Goal: Find specific page/section: Find specific page/section

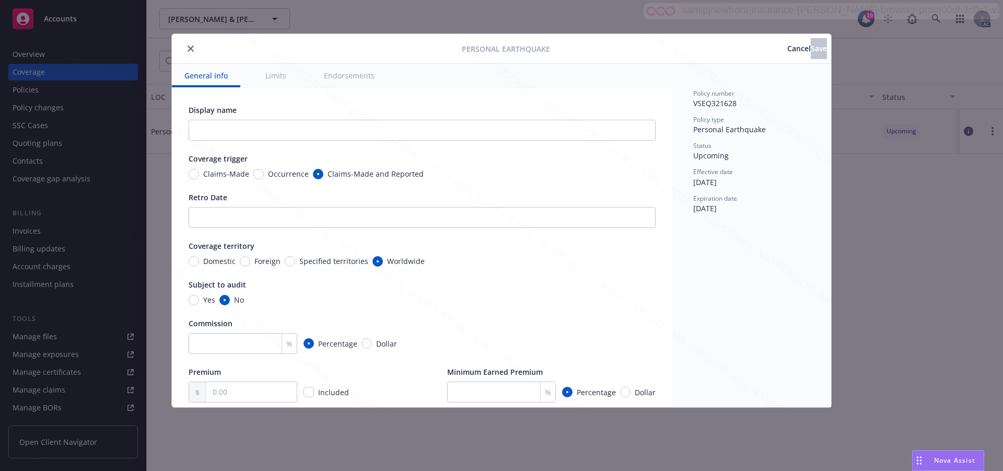
click at [788, 50] on span "Cancel" at bounding box center [800, 48] width 24 height 10
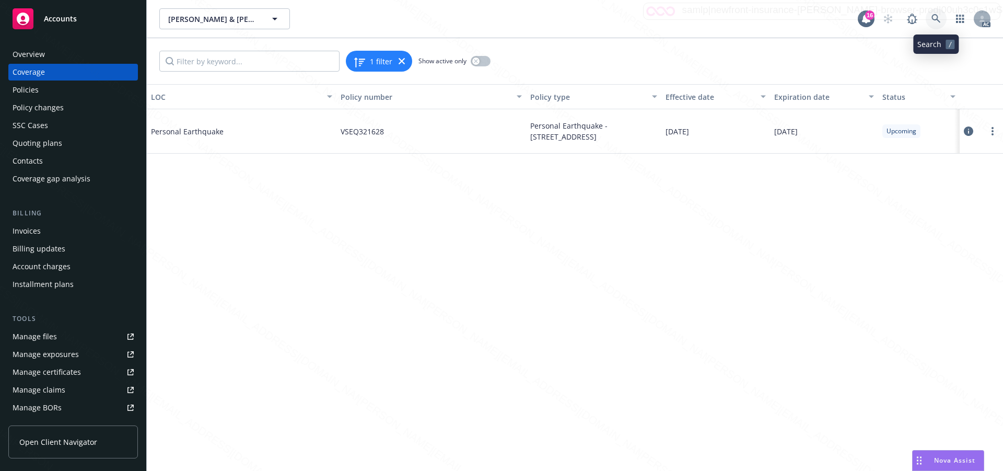
click at [938, 16] on icon at bounding box center [936, 18] width 9 height 9
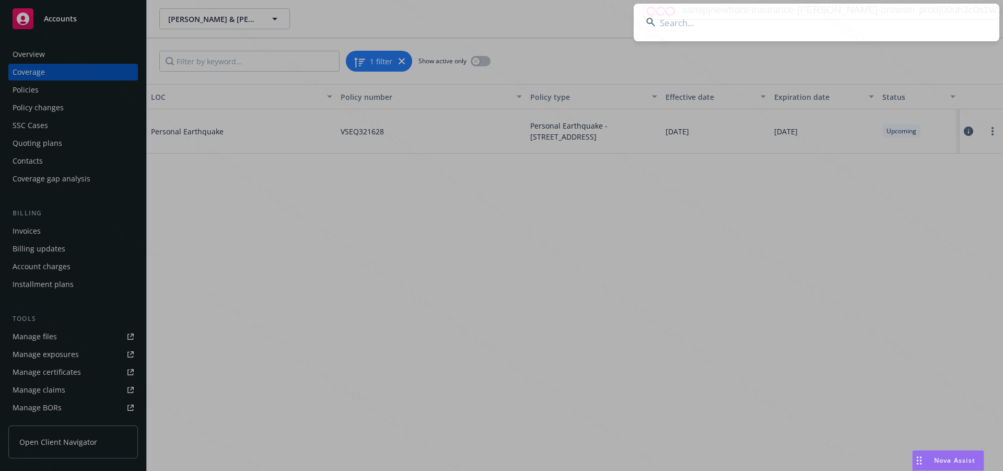
click at [708, 26] on input at bounding box center [817, 23] width 366 height 38
type input "[PERSON_NAME]"
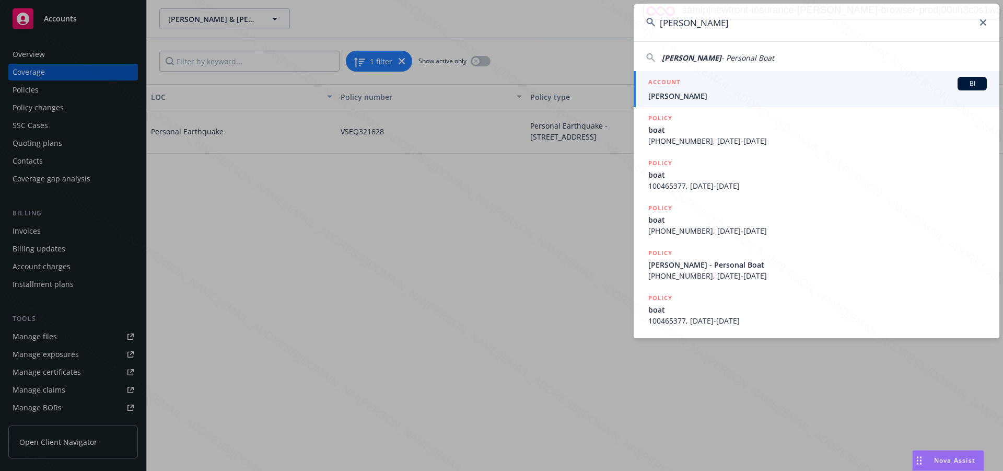
click at [681, 96] on span "[PERSON_NAME]" at bounding box center [818, 95] width 339 height 11
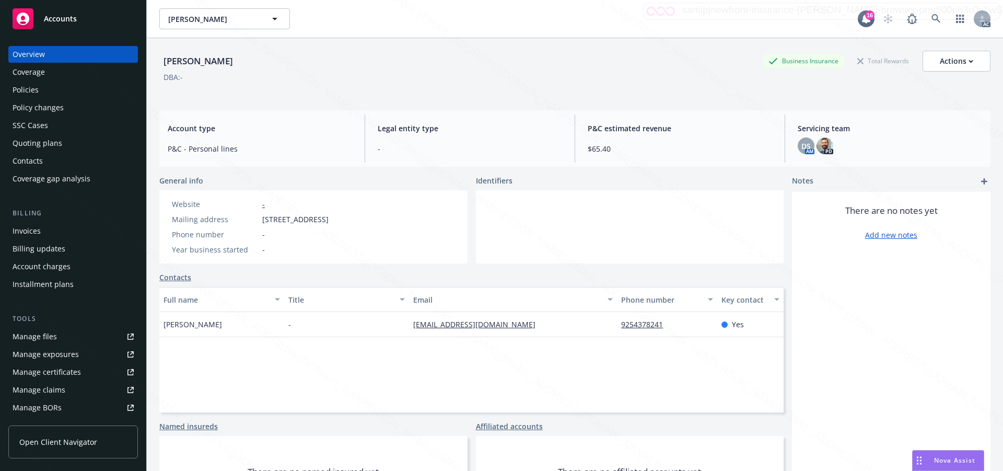
click at [876, 312] on div "There are no notes yet Add new notes" at bounding box center [891, 362] width 199 height 340
